Goal: Information Seeking & Learning: Learn about a topic

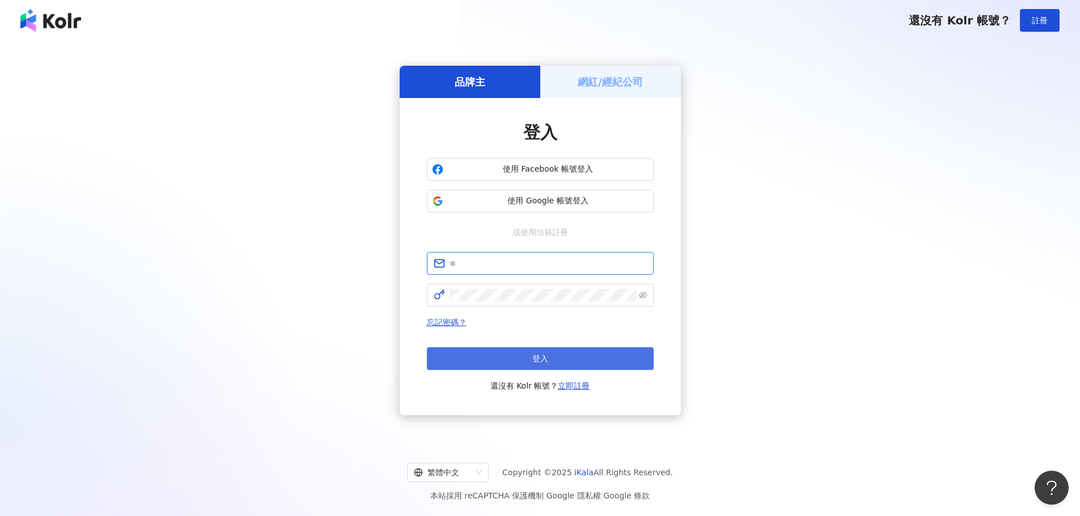
type input "**********"
click at [529, 362] on button "登入" at bounding box center [540, 358] width 227 height 23
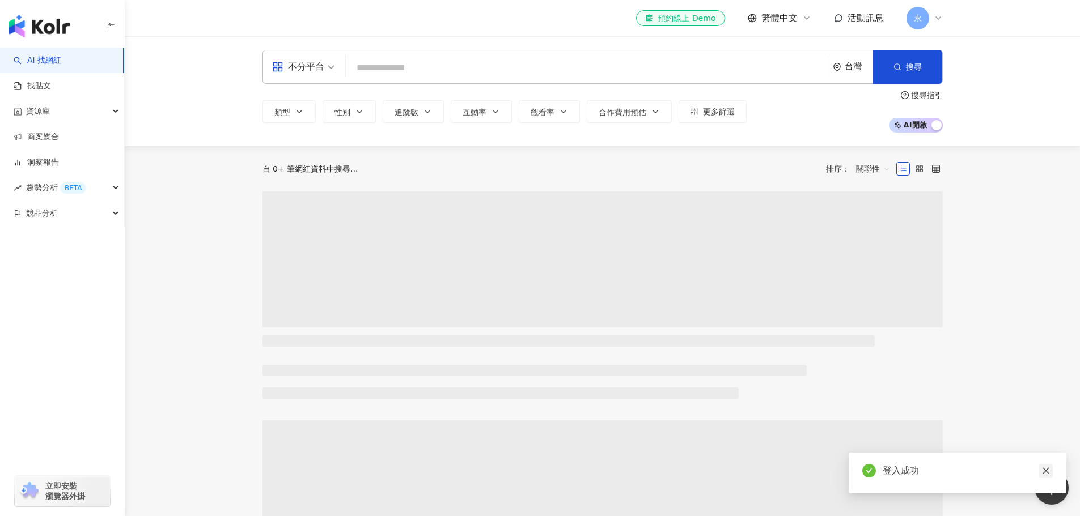
click at [1044, 470] on icon "close" at bounding box center [1045, 471] width 6 height 6
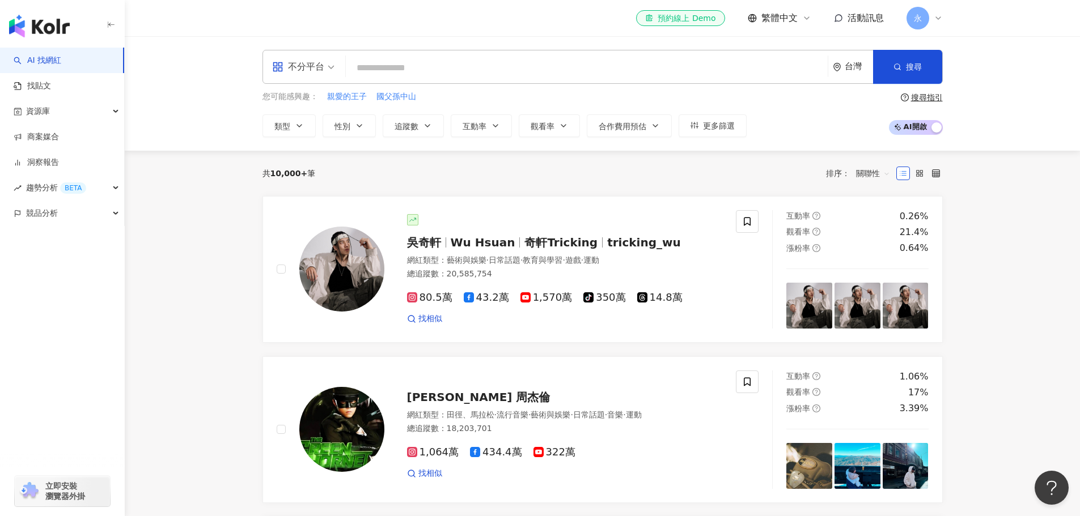
click at [560, 58] on div "不分平台 台灣 搜尋" at bounding box center [602, 67] width 680 height 34
click at [561, 62] on input "search" at bounding box center [586, 68] width 473 height 22
type input "*"
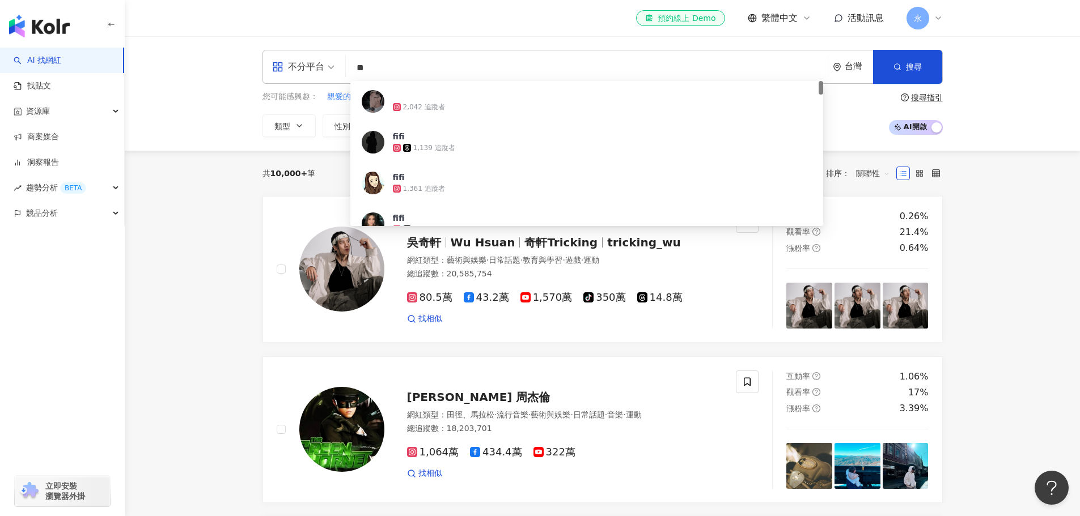
type input "*"
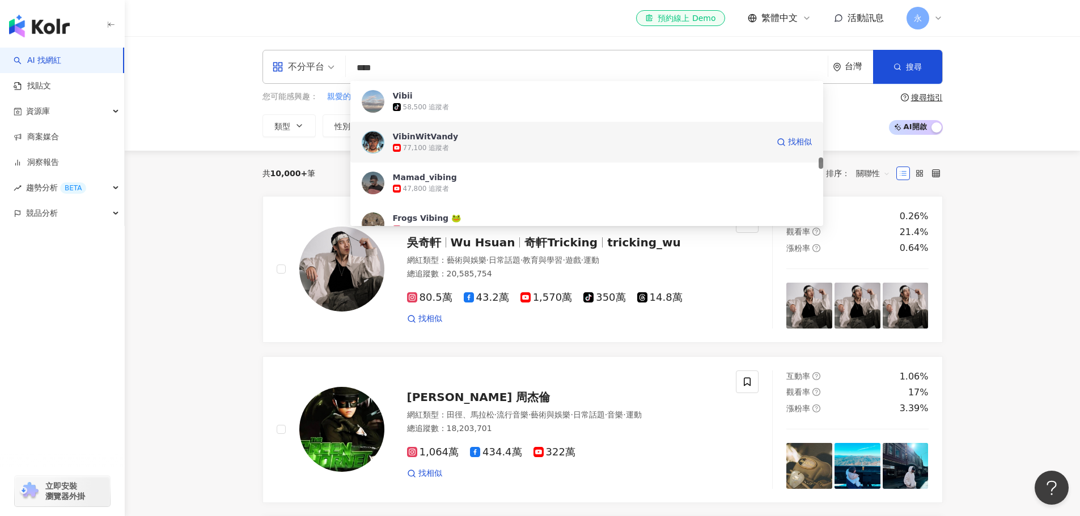
scroll to position [1360, 0]
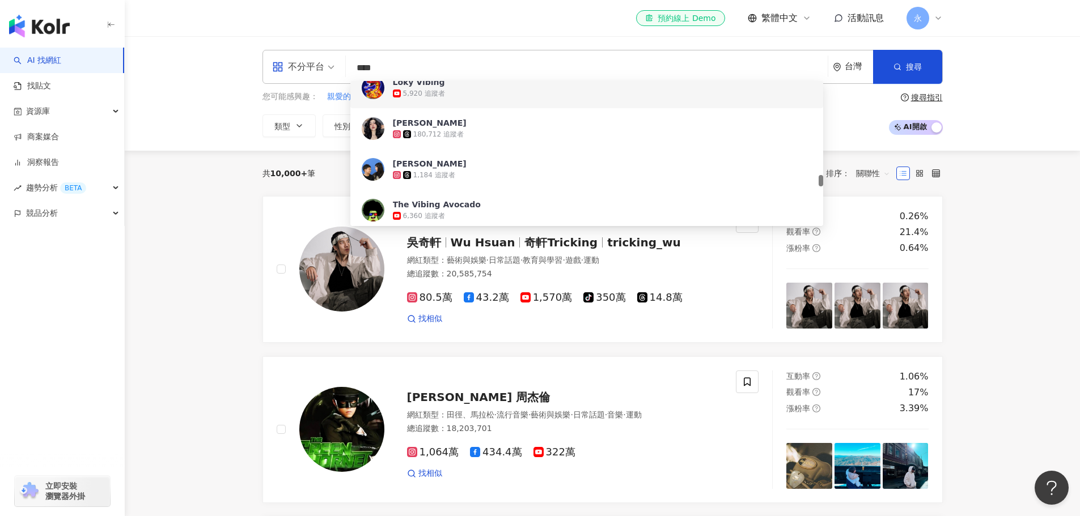
drag, startPoint x: 389, startPoint y: 65, endPoint x: 342, endPoint y: 65, distance: 47.6
click at [342, 65] on div "不分平台 **** 台灣 搜尋 a1a579e9-0330-45a9-b682-8b5fd2f01db6 9936c9f5-28b9-4754-b0ea-33…" at bounding box center [602, 67] width 680 height 34
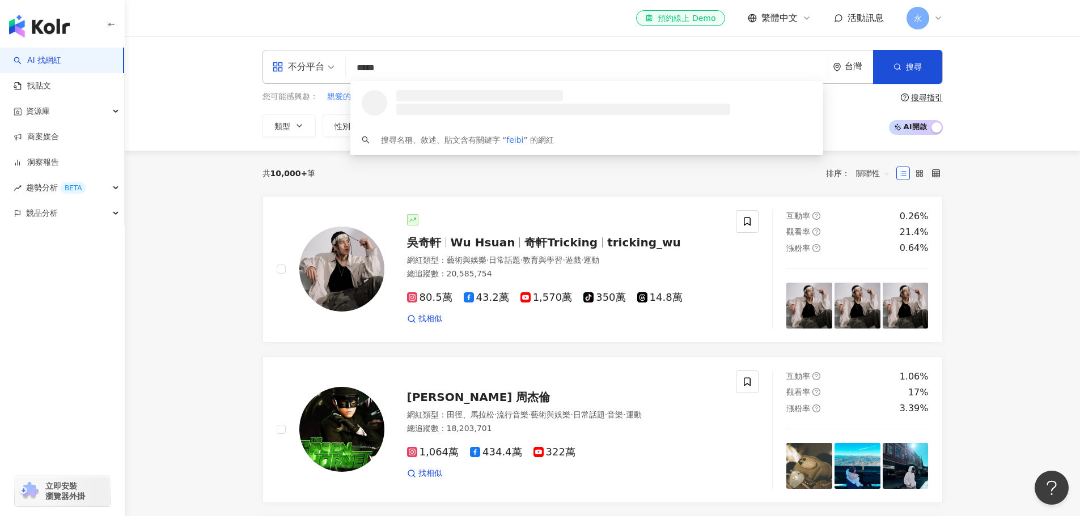
type input "******"
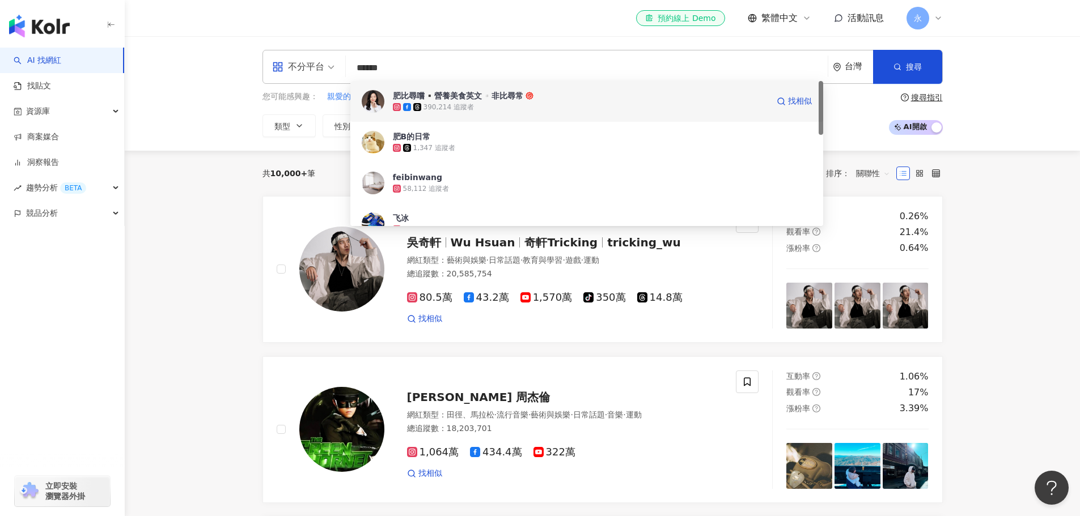
click at [451, 107] on div "390,214 追蹤者" at bounding box center [448, 108] width 50 height 10
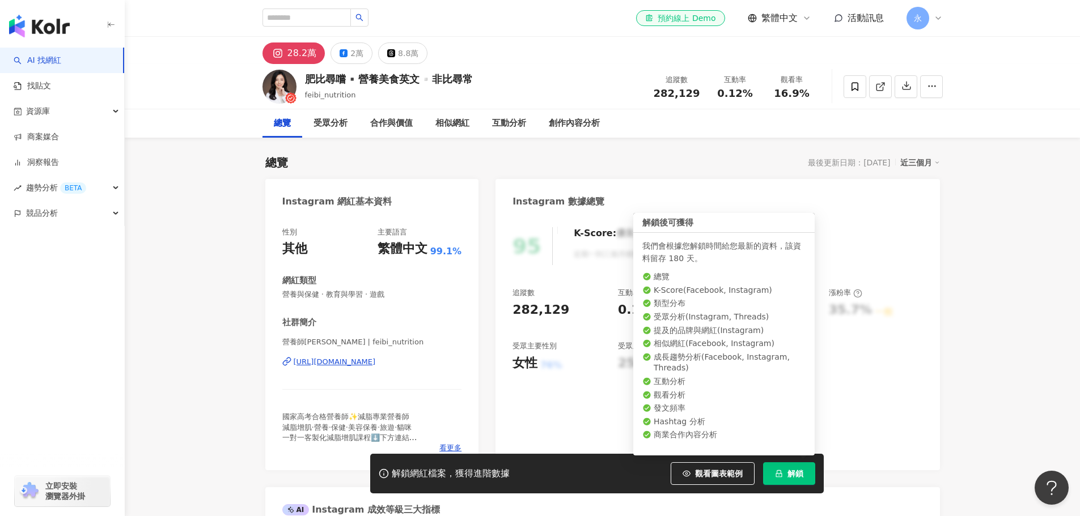
click at [793, 475] on span "解鎖" at bounding box center [795, 473] width 16 height 9
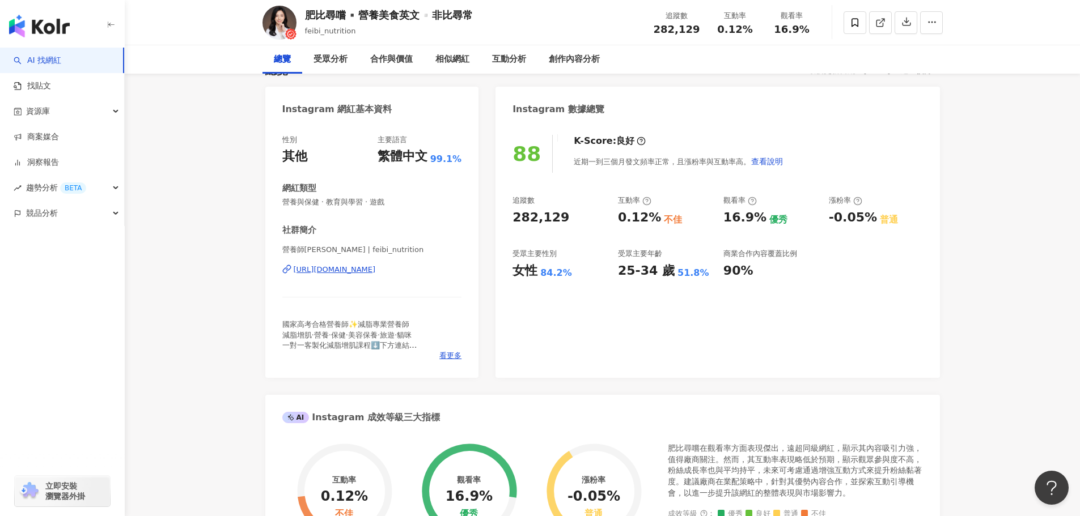
scroll to position [170, 0]
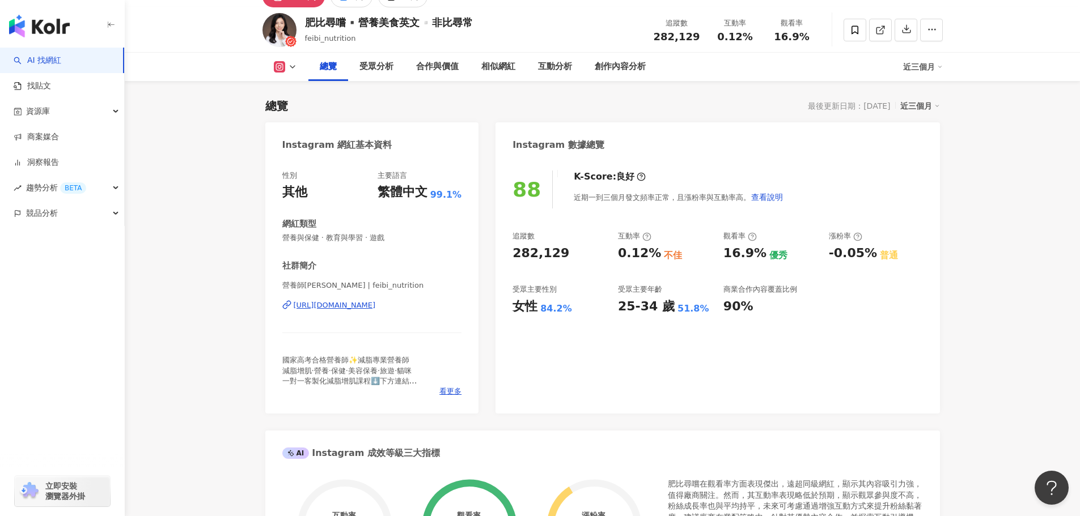
click at [376, 307] on div "https://www.instagram.com/feibi_nutrition/" at bounding box center [335, 305] width 82 height 10
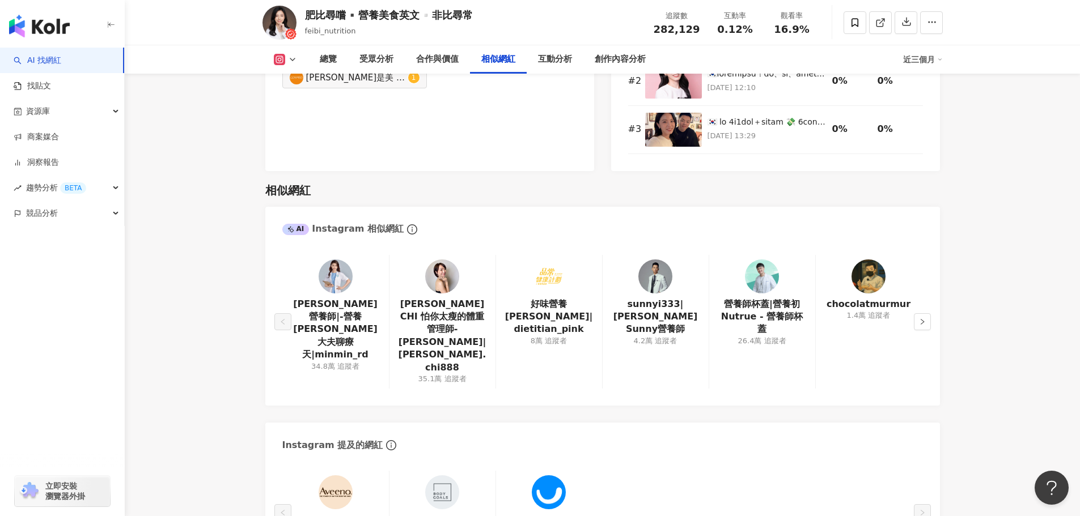
scroll to position [1870, 0]
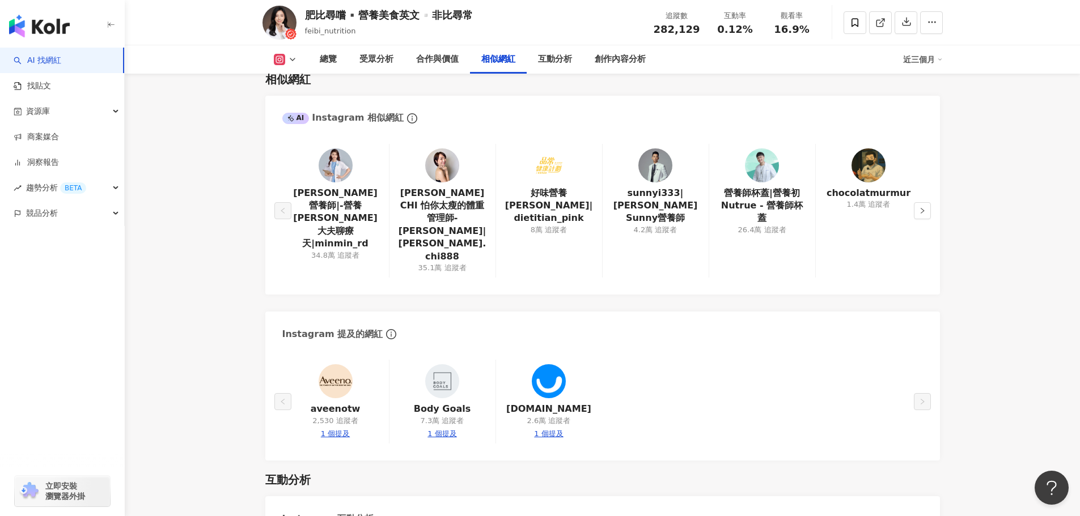
click at [1012, 200] on main "28.2萬 2萬 8.8萬 肥比尋嚐▪️營養美食英文▫️非比尋常 feibi_nutrition 追蹤數 282,129 互動率 0.12% 觀看率 16.9…" at bounding box center [602, 316] width 955 height 4298
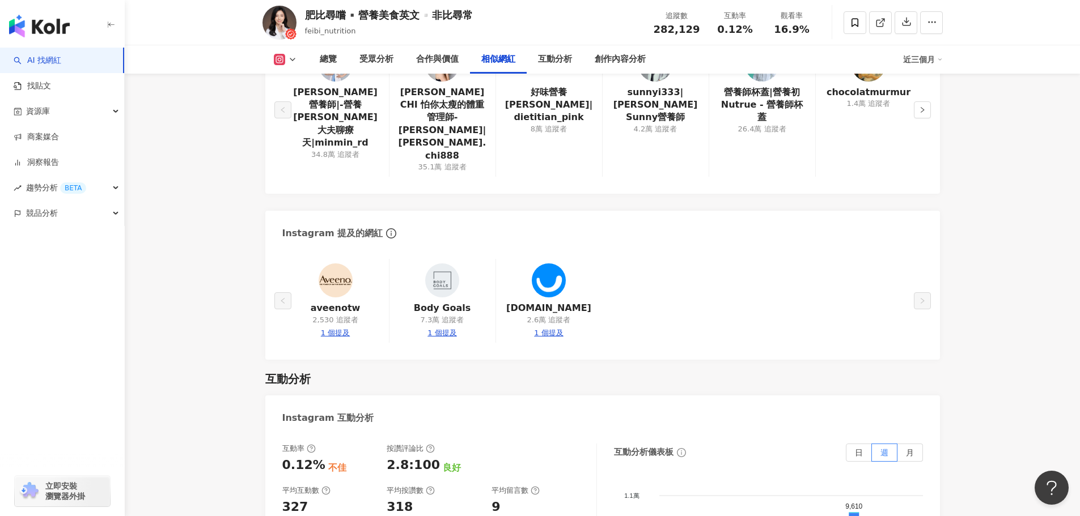
scroll to position [2210, 0]
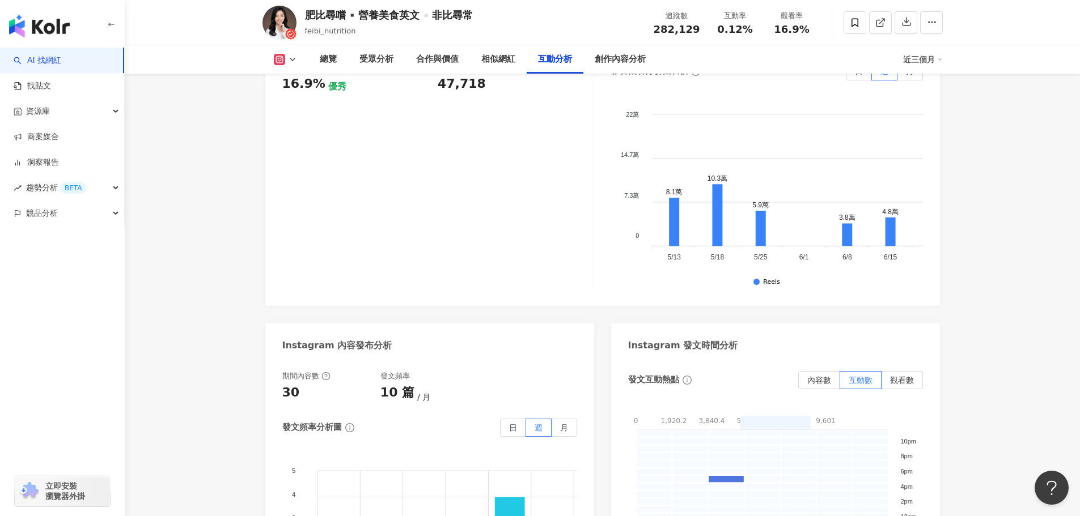
scroll to position [2777, 0]
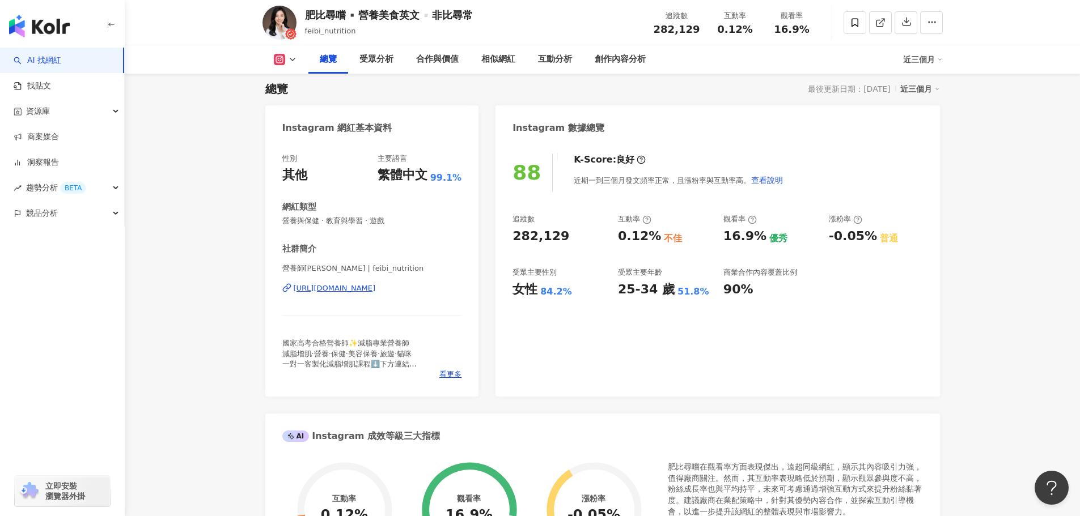
scroll to position [0, 0]
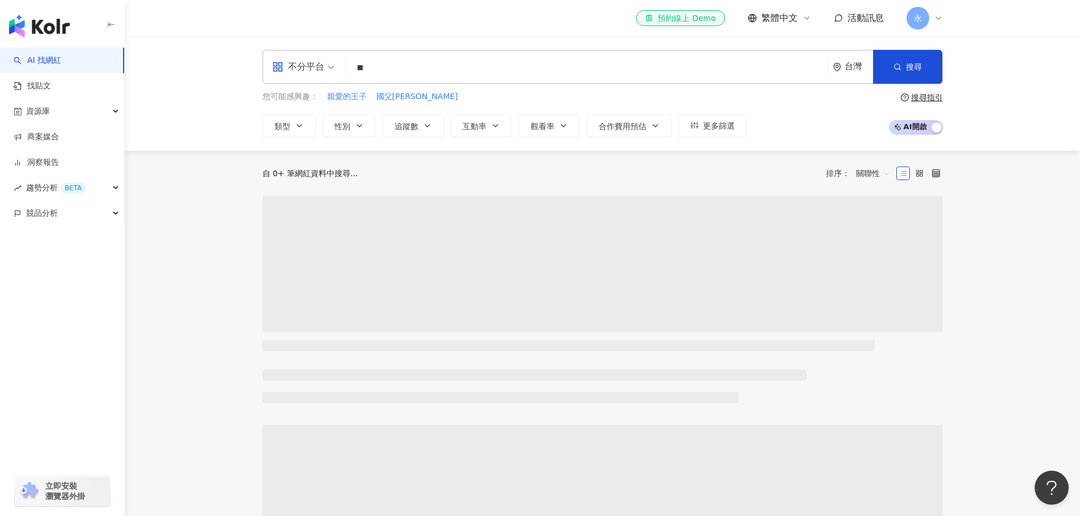
type input "*"
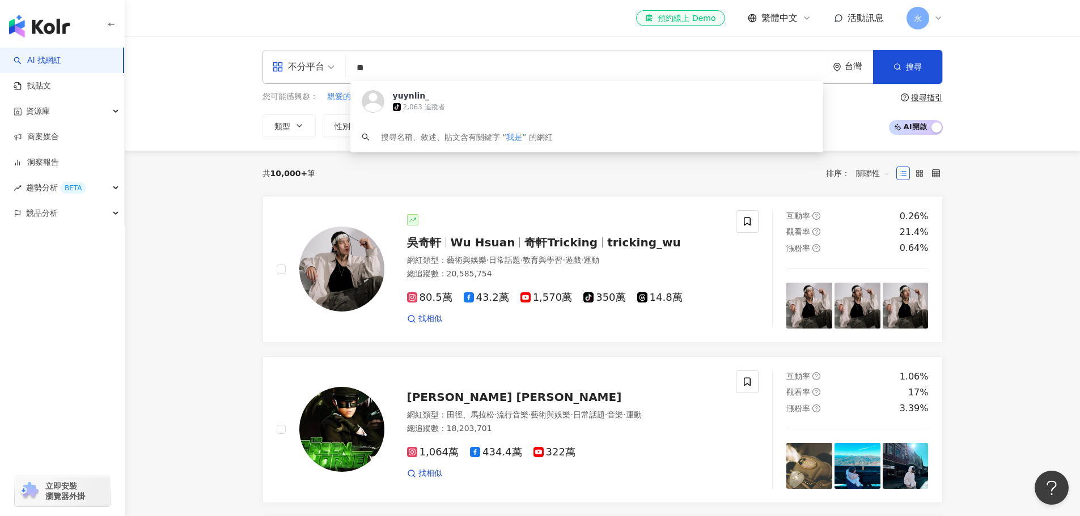
type input "*"
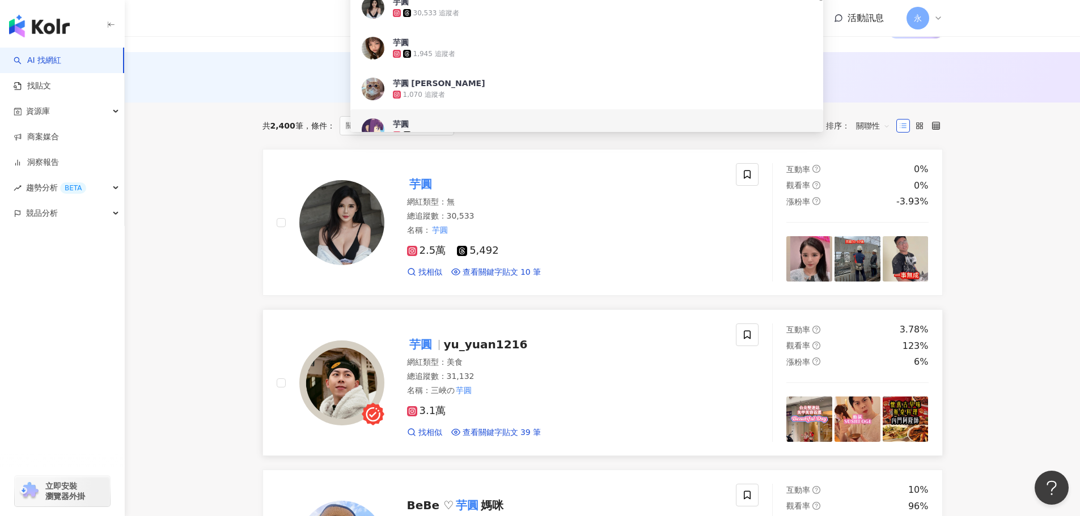
scroll to position [170, 0]
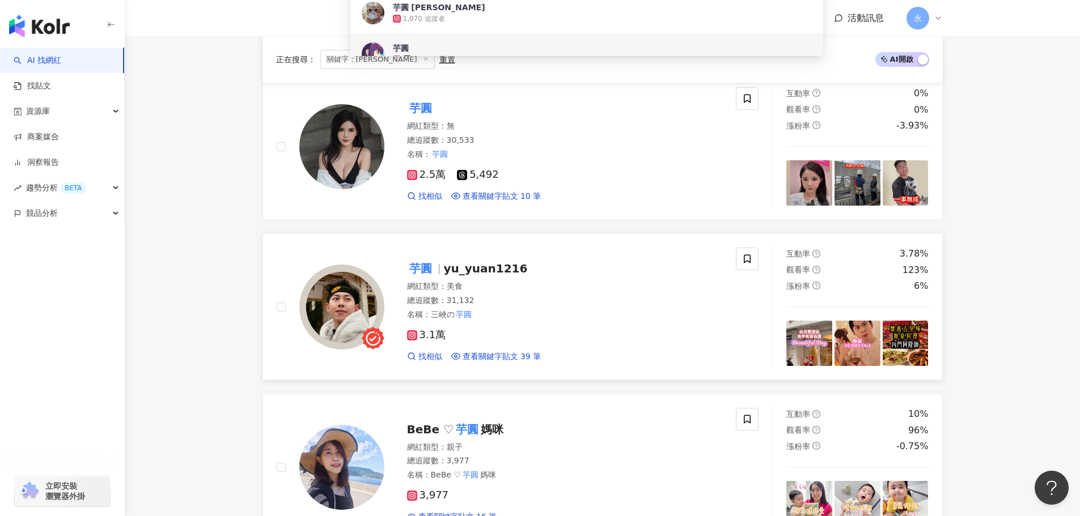
click at [343, 313] on img at bounding box center [341, 307] width 85 height 85
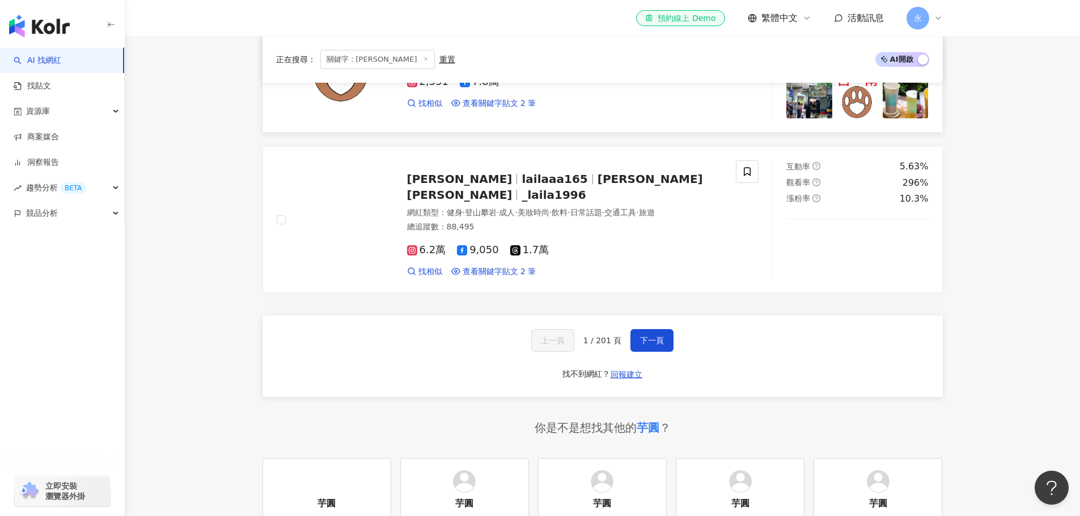
scroll to position [2097, 0]
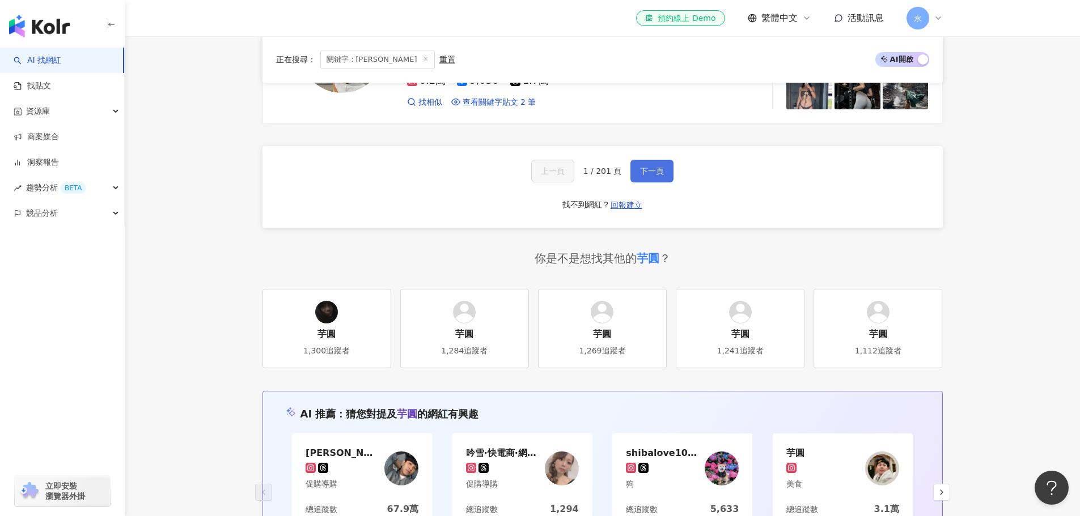
click at [643, 174] on span "下一頁" at bounding box center [652, 171] width 24 height 9
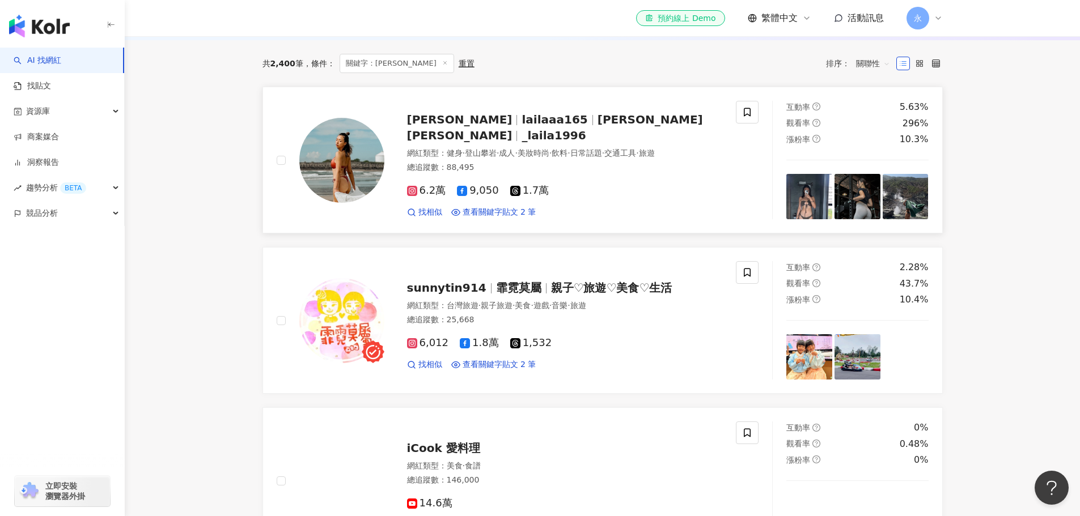
scroll to position [0, 0]
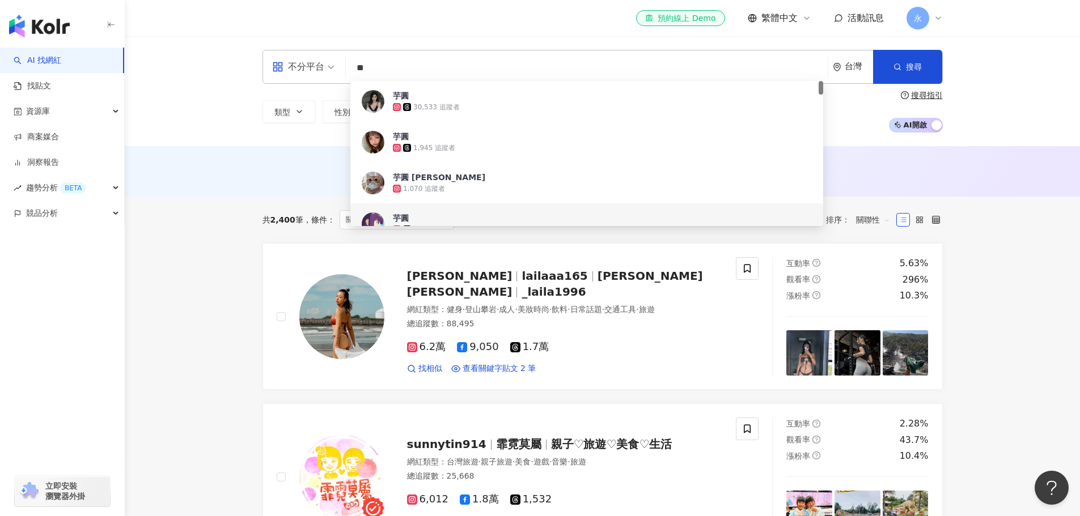
drag, startPoint x: 388, startPoint y: 69, endPoint x: 316, endPoint y: 65, distance: 72.1
click at [316, 65] on div "不分平台 ** 台灣 搜尋 cd7c317f-8b51-45b5-94d4-36c4591d434d 2fb064b1-7980-4326-a11a-325d…" at bounding box center [602, 67] width 680 height 34
type input "**********"
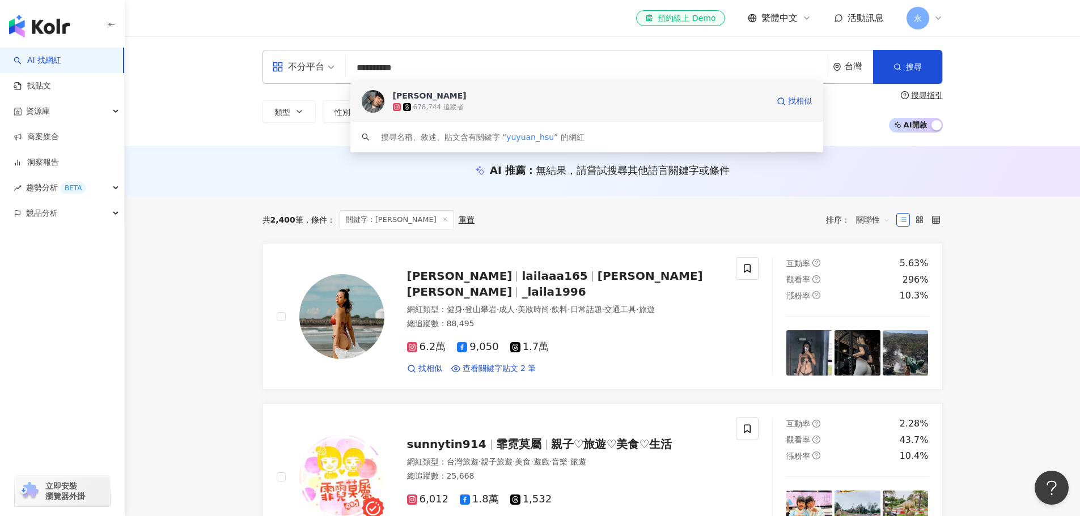
click at [464, 105] on div "678,744 追蹤者" at bounding box center [580, 106] width 375 height 11
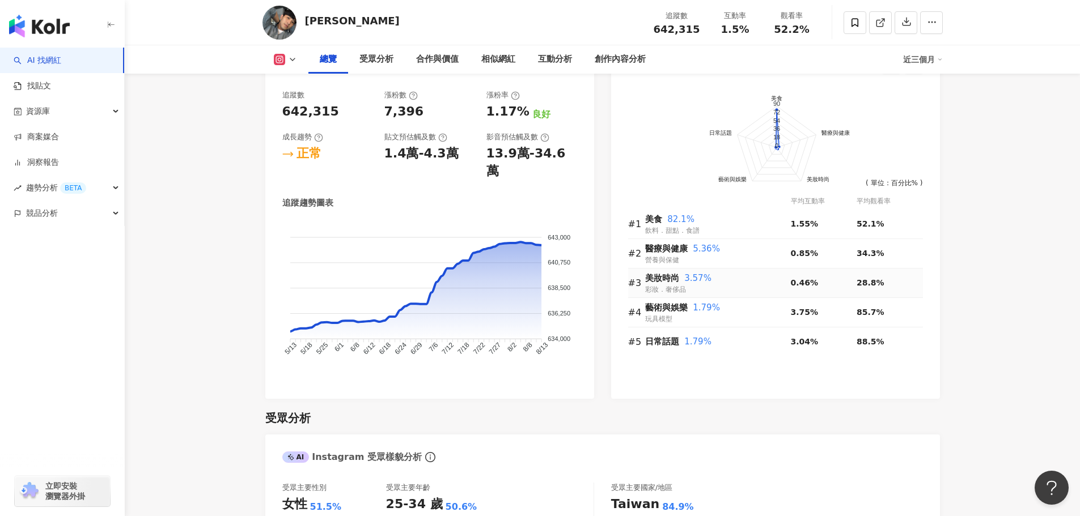
scroll to position [623, 0]
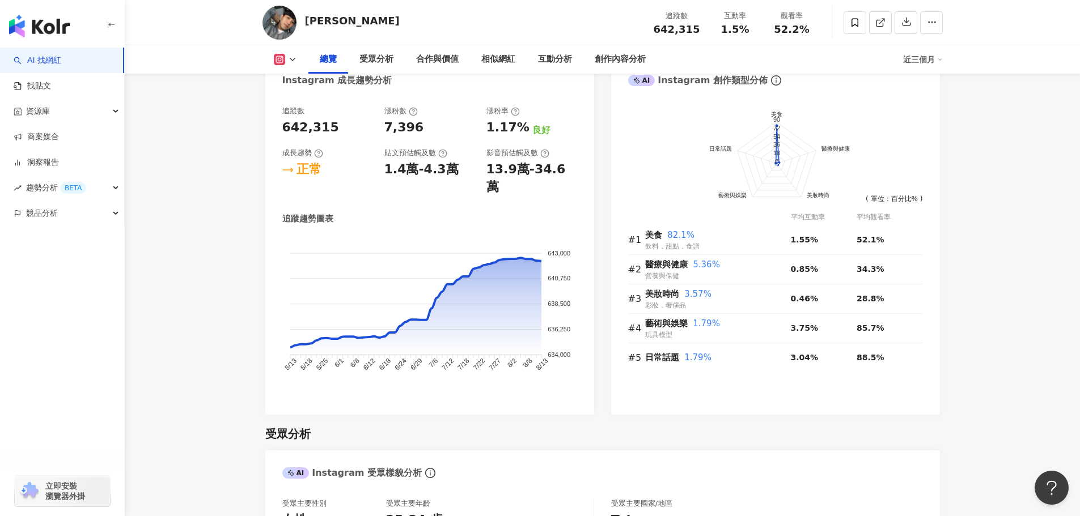
click at [289, 56] on icon at bounding box center [292, 59] width 9 height 9
click at [290, 108] on button "Threads" at bounding box center [303, 107] width 68 height 16
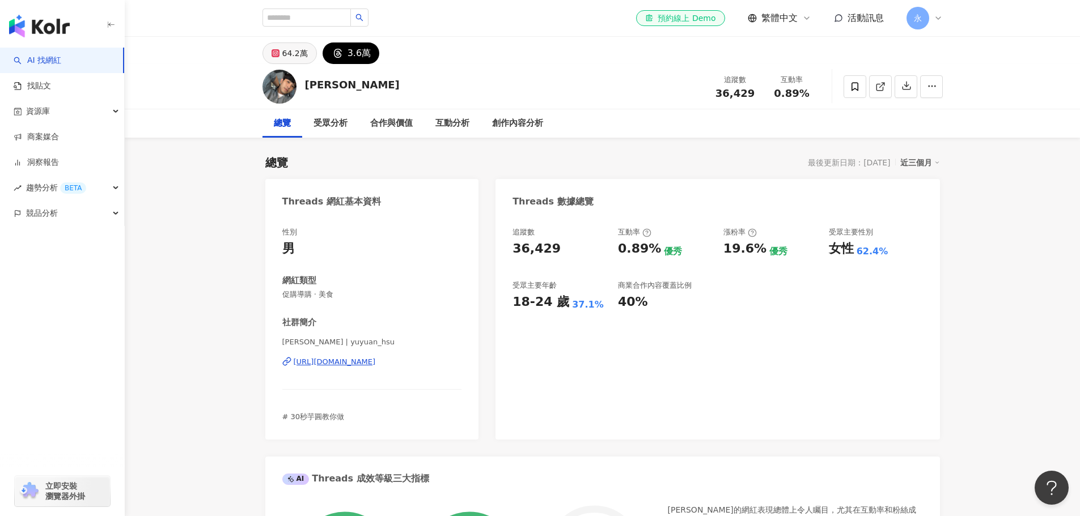
click at [289, 54] on div "64.2萬" at bounding box center [295, 53] width 26 height 16
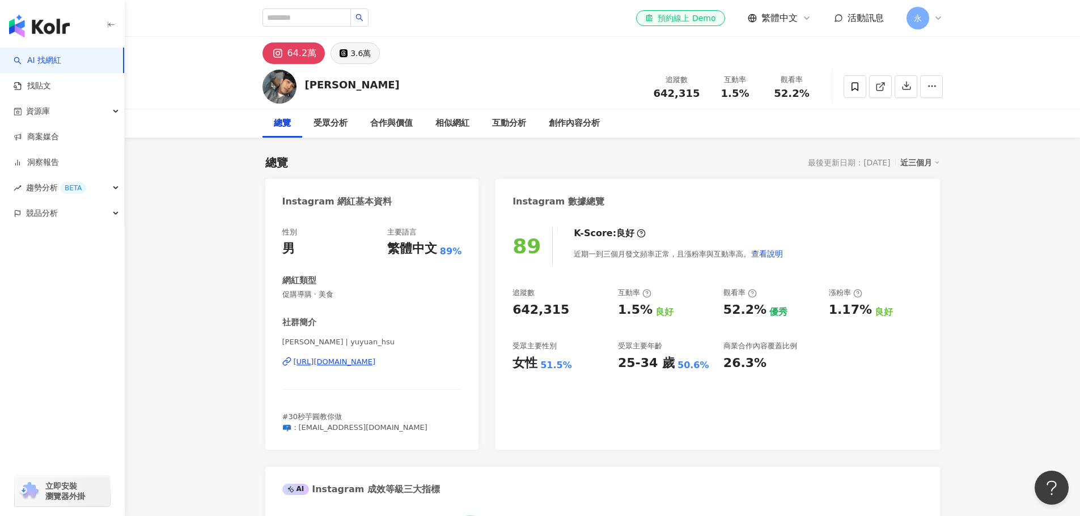
click at [364, 56] on div "3.6萬" at bounding box center [360, 53] width 20 height 16
click at [357, 55] on div "3.6萬" at bounding box center [360, 53] width 20 height 16
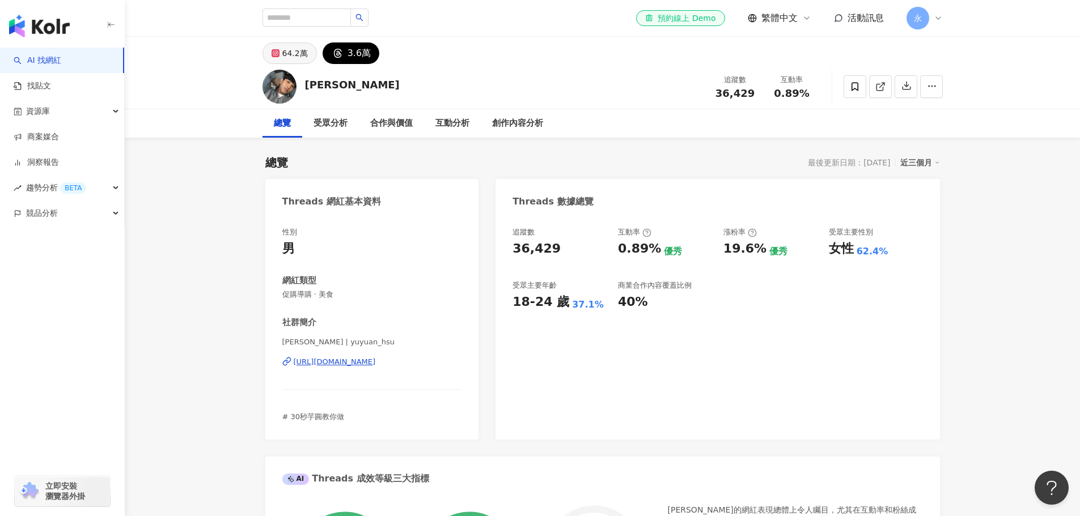
click at [290, 56] on div "64.2萬" at bounding box center [295, 53] width 26 height 16
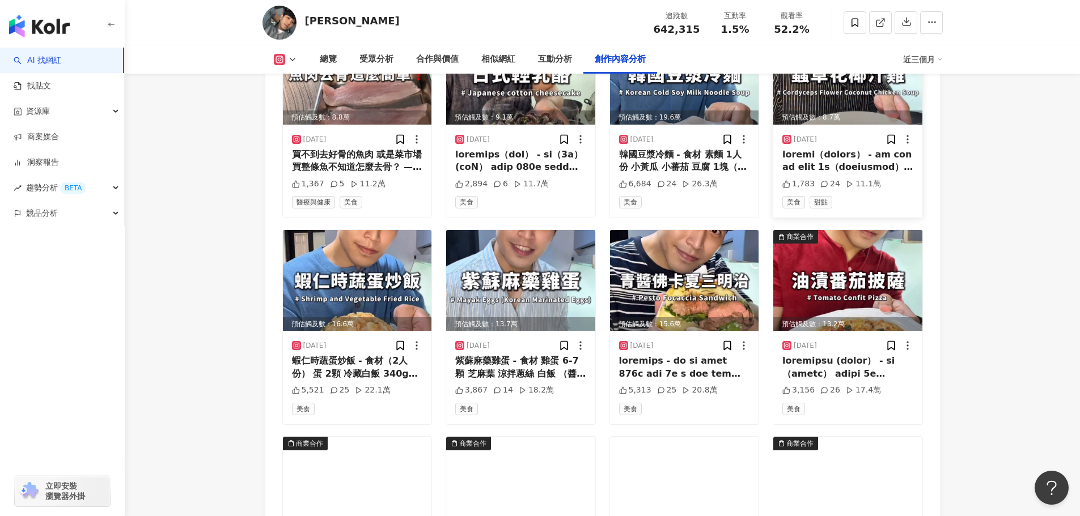
scroll to position [3797, 0]
